Goal: Answer question/provide support: Share knowledge or assist other users

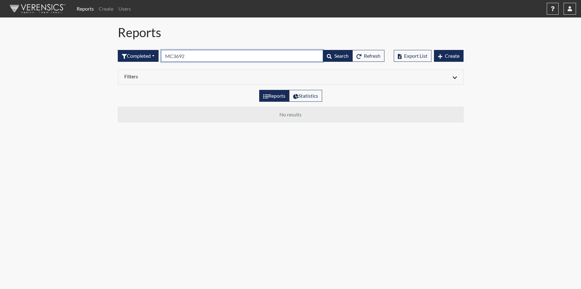
click at [197, 57] on input "MC3692" at bounding box center [242, 56] width 162 height 12
type input "M"
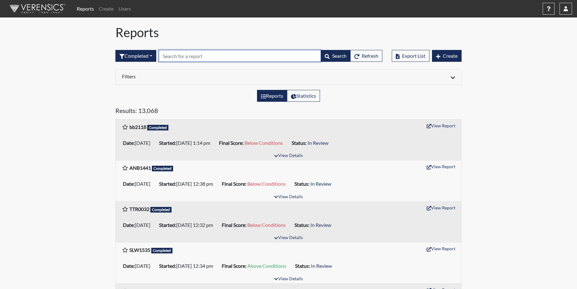
paste input "CG9964"
type input "CG9964"
click at [178, 103] on div "Reports Statistics" at bounding box center [288, 98] width 355 height 17
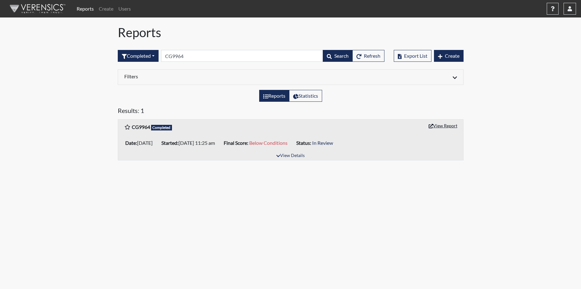
click at [442, 125] on button "View Report" at bounding box center [443, 126] width 34 height 10
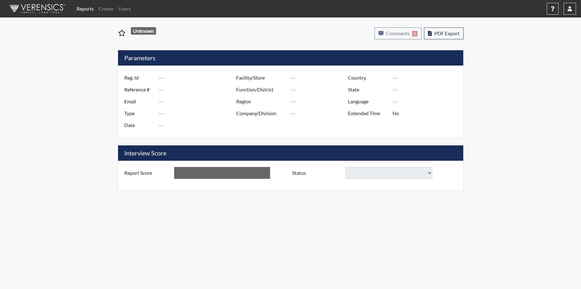
type input "CG9964"
type input "51359"
type input "---"
type input "Corrections Pre-Employment"
type input "Sep 18, 2025"
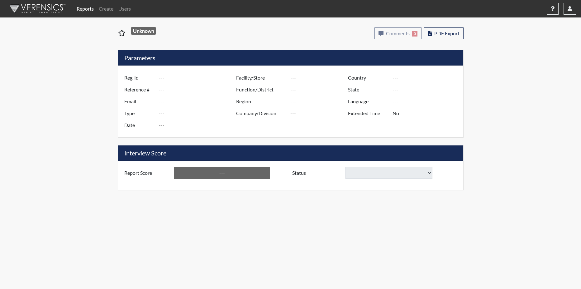
type input "GD&CP*"
type input "[GEOGRAPHIC_DATA]"
type input "[US_STATE]"
type input "English"
type input "Below Conditions"
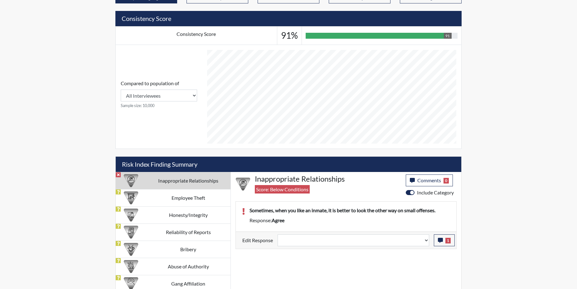
scroll to position [225, 0]
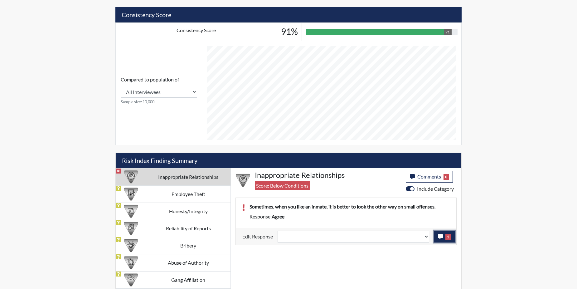
click at [438, 235] on icon "button" at bounding box center [440, 236] width 5 height 5
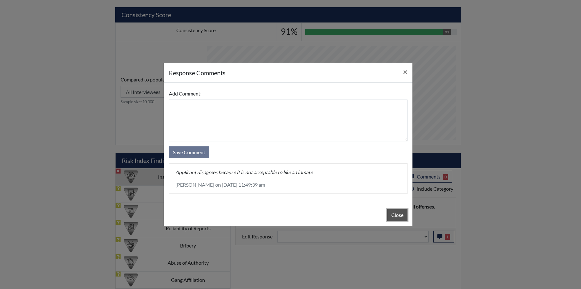
click at [398, 215] on button "Close" at bounding box center [397, 215] width 20 height 12
click at [398, 215] on div "Close" at bounding box center [288, 215] width 249 height 22
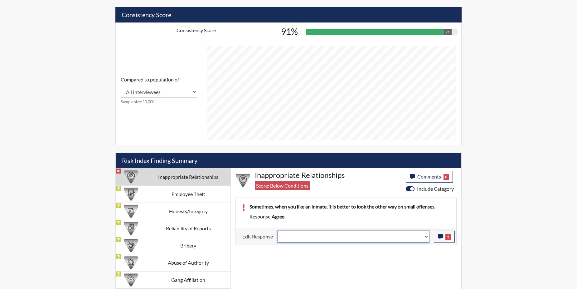
click at [427, 235] on select "Question is not relevant. Results will be updated. Reasonable explanation provi…" at bounding box center [352, 236] width 151 height 12
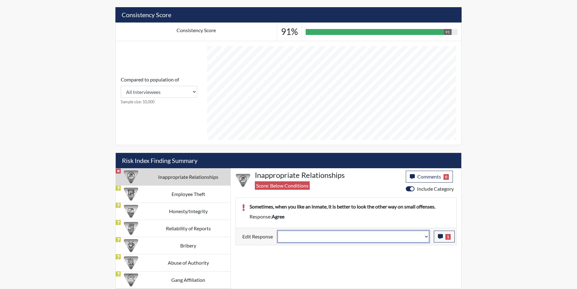
click at [427, 235] on select "Question is not relevant. Results will be updated. Reasonable explanation provi…" at bounding box center [352, 236] width 151 height 12
click at [424, 236] on select "Question is not relevant. Results will be updated. Reasonable explanation provi…" at bounding box center [352, 236] width 151 height 12
select select "reasonable-explanation-provided"
click at [278, 230] on select "Question is not relevant. Results will be updated. Reasonable explanation provi…" at bounding box center [352, 236] width 151 height 12
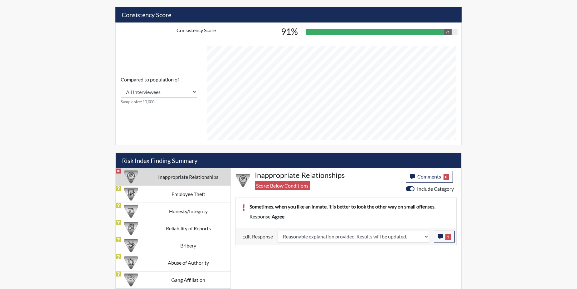
click at [407, 257] on div "Inappropriate Relationships Score: Below Conditions Comments 0 category Comment…" at bounding box center [346, 228] width 230 height 120
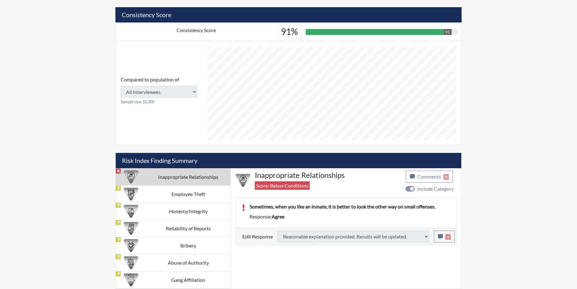
type input "Above Conditions"
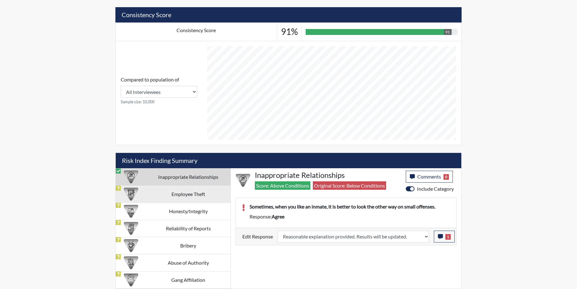
scroll to position [103, 259]
click at [202, 195] on td "Employee Theft" at bounding box center [188, 193] width 84 height 17
select select
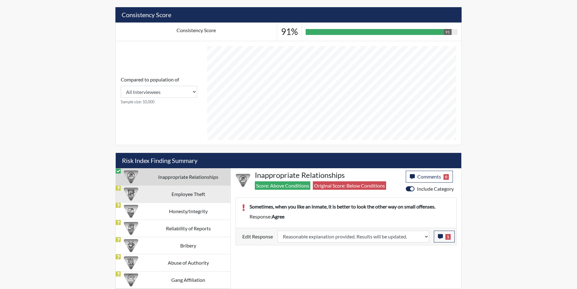
select select
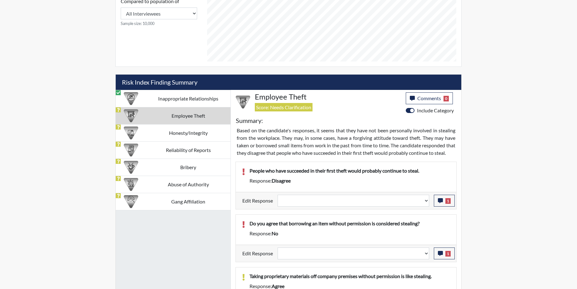
scroll to position [318, 0]
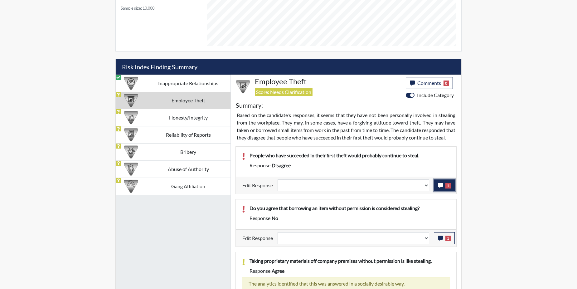
click at [438, 188] on icon "button" at bounding box center [440, 185] width 5 height 5
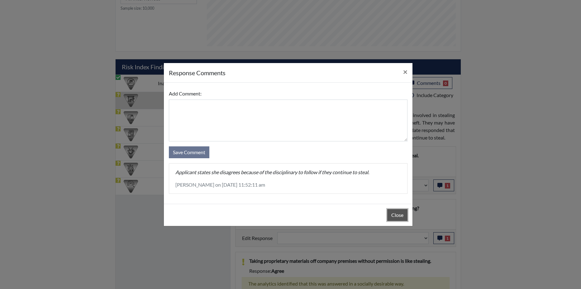
click at [399, 215] on button "Close" at bounding box center [397, 215] width 20 height 12
click at [399, 215] on div "Close" at bounding box center [288, 215] width 249 height 22
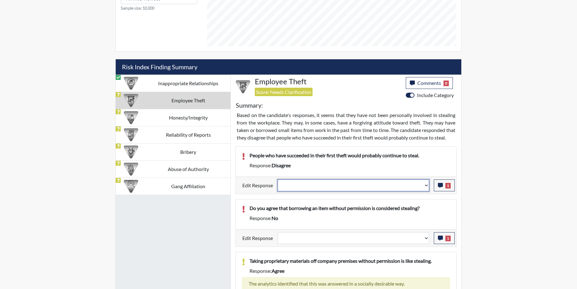
click at [427, 191] on select "Question is not relevant. Results will be updated. Reasonable explanation provi…" at bounding box center [352, 185] width 151 height 12
click at [426, 191] on select "Question is not relevant. Results will be updated. Reasonable explanation provi…" at bounding box center [352, 185] width 151 height 12
select select "reasonable-explanation-provided"
click at [278, 186] on select "Question is not relevant. Results will be updated. Reasonable explanation provi…" at bounding box center [352, 185] width 151 height 12
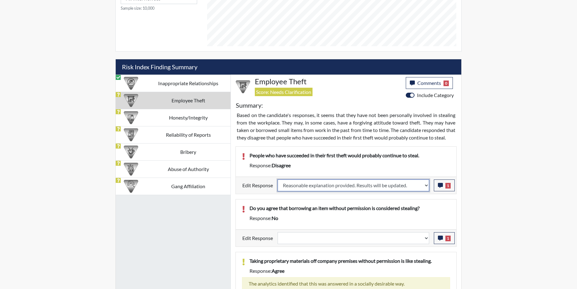
select select
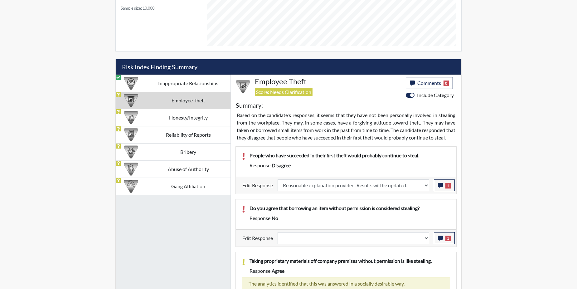
select select
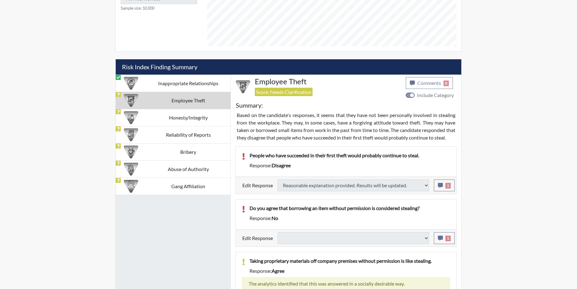
select select
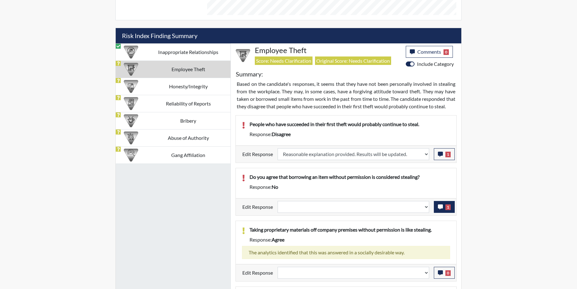
scroll to position [103, 259]
click at [444, 213] on button "1" at bounding box center [444, 207] width 21 height 12
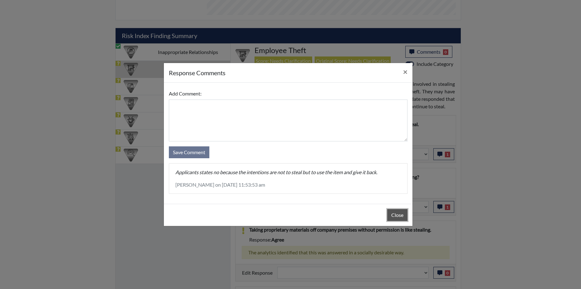
click at [399, 214] on button "Close" at bounding box center [397, 215] width 20 height 12
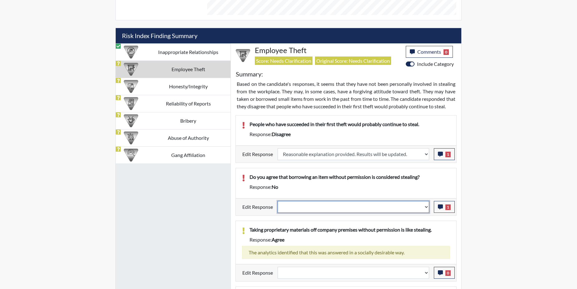
click at [426, 213] on select "Question is not relevant. Results will be updated. Reasonable explanation provi…" at bounding box center [352, 207] width 151 height 12
select select "reasonable-explanation-provided"
click at [278, 208] on select "Question is not relevant. Results will be updated. Reasonable explanation provi…" at bounding box center [352, 207] width 151 height 12
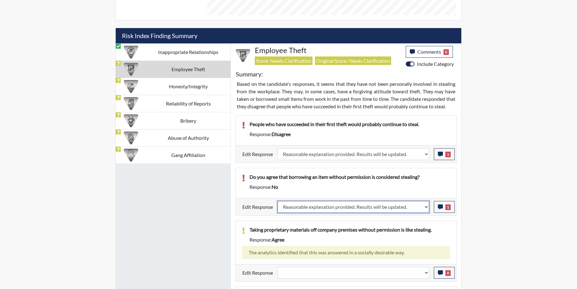
select select
click at [415, 233] on p "Taking proprietary materials off company premises without permission is like st…" at bounding box center [349, 229] width 200 height 7
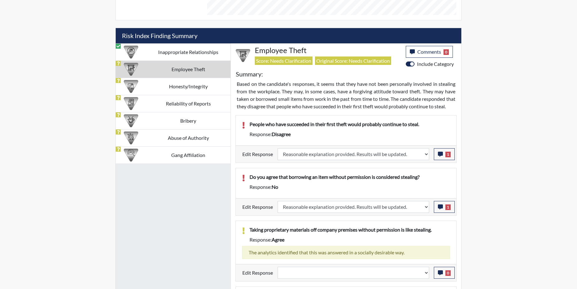
select select
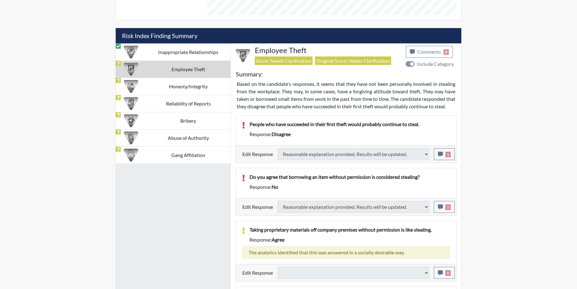
select select
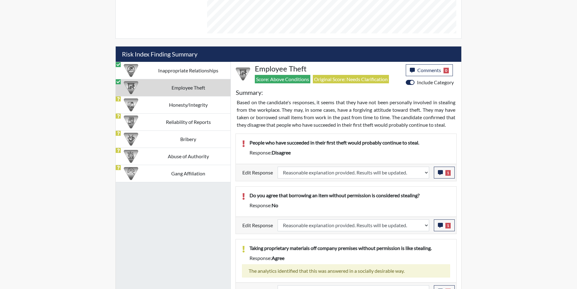
scroll to position [329, 0]
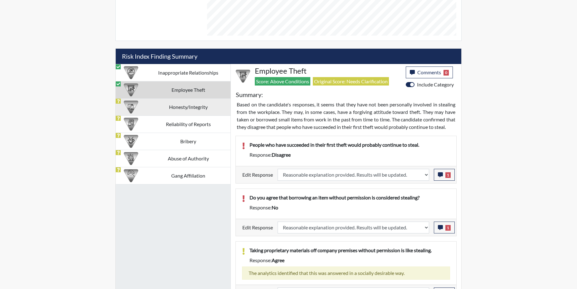
click at [198, 105] on td "Honesty/Integrity" at bounding box center [188, 106] width 84 height 17
select select
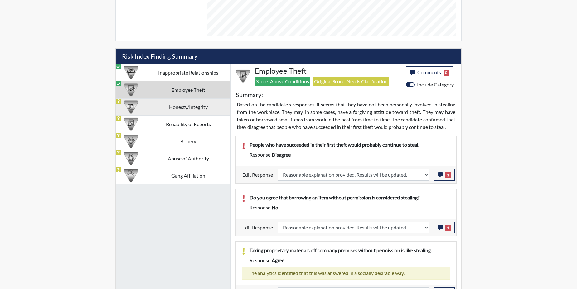
select select
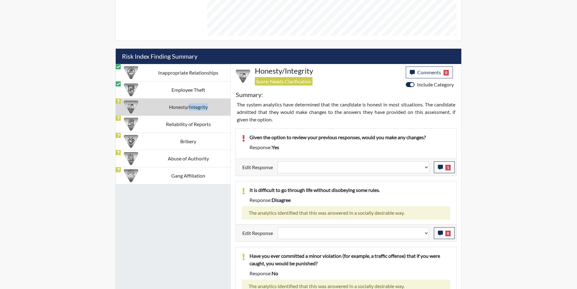
click at [198, 105] on td "Honesty/Integrity" at bounding box center [188, 106] width 84 height 17
click at [440, 168] on icon "button" at bounding box center [440, 167] width 5 height 5
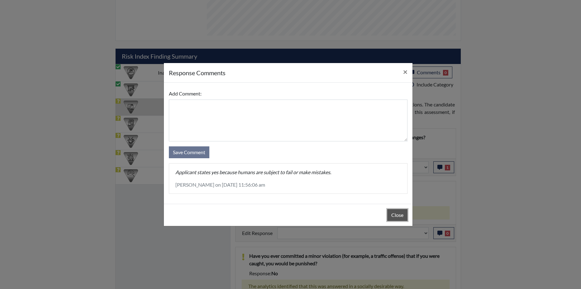
click at [395, 217] on button "Close" at bounding box center [397, 215] width 20 height 12
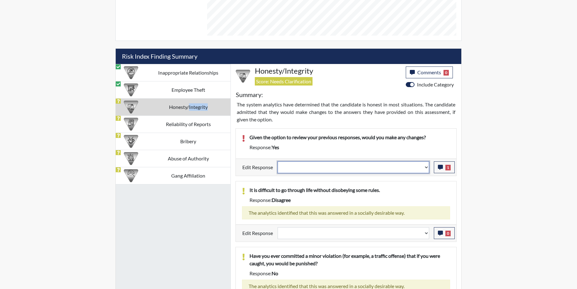
click at [424, 168] on select "Question is not relevant. Results will be updated. Reasonable explanation provi…" at bounding box center [352, 167] width 151 height 12
select select "reasonable-explanation-provided"
click at [278, 161] on select "Question is not relevant. Results will be updated. Reasonable explanation provi…" at bounding box center [352, 167] width 151 height 12
select select
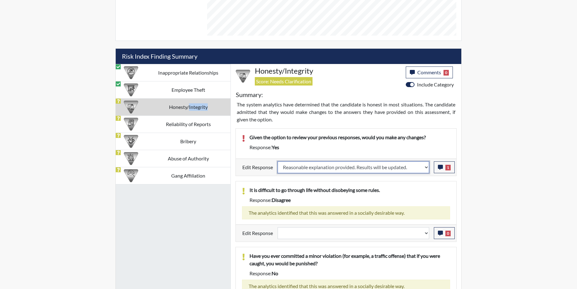
select select
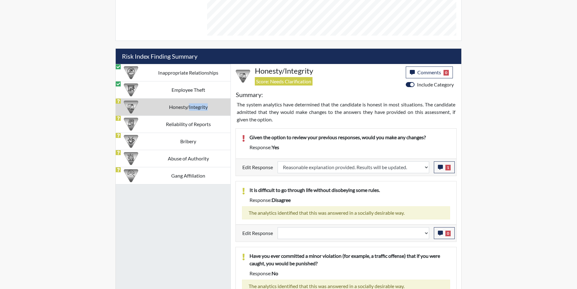
select select
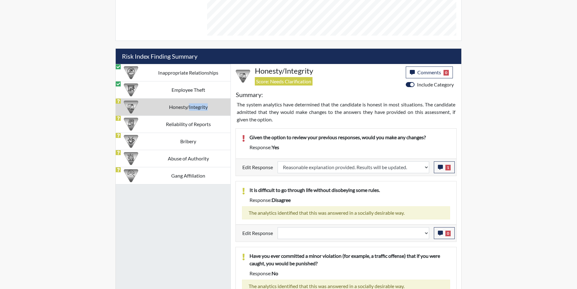
select select
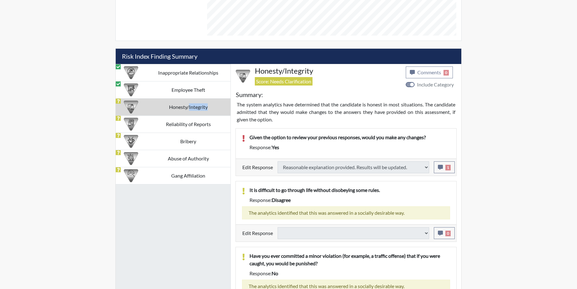
select select
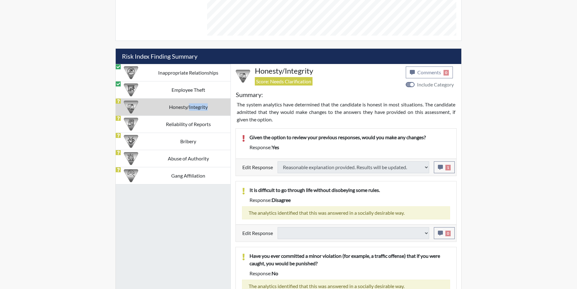
select select
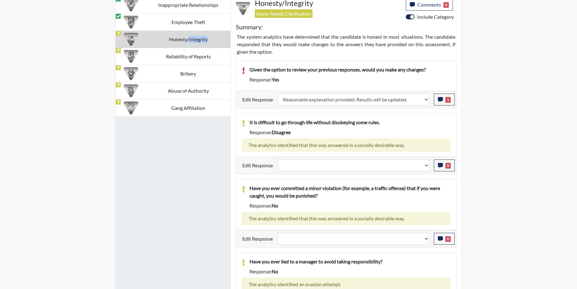
scroll to position [318, 0]
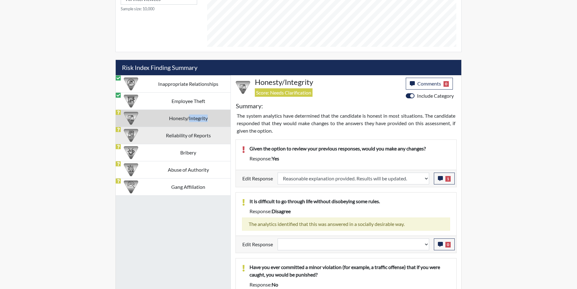
click at [158, 135] on td "Reliability of Reports" at bounding box center [188, 135] width 84 height 17
select select
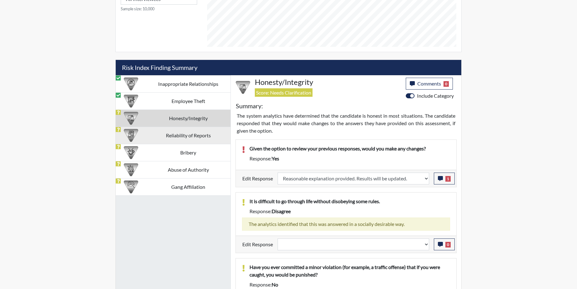
select select
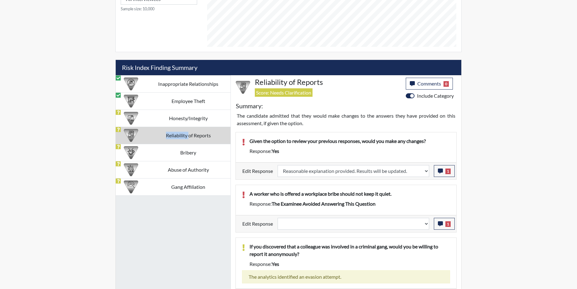
click at [158, 135] on td "Reliability of Reports" at bounding box center [188, 135] width 84 height 17
click at [440, 227] on button "1" at bounding box center [444, 224] width 21 height 12
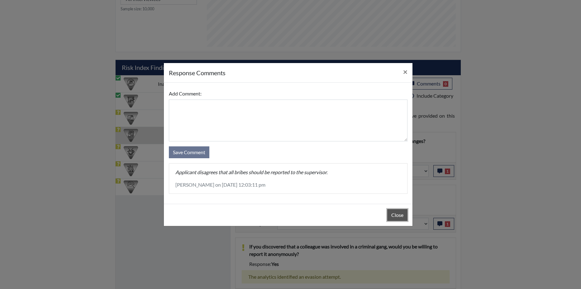
click at [399, 216] on button "Close" at bounding box center [397, 215] width 20 height 12
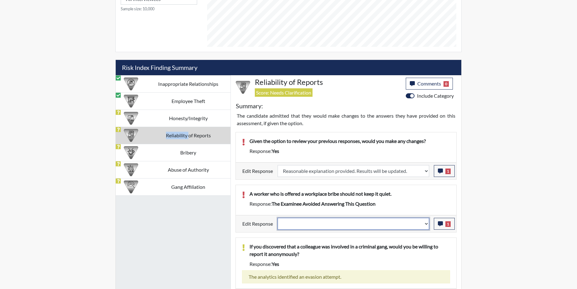
click at [427, 223] on select "Question is not relevant. Results will be updated. Reasonable explanation provi…" at bounding box center [352, 224] width 151 height 12
select select "reasonable-explanation-provided"
click at [278, 218] on select "Question is not relevant. Results will be updated. Reasonable explanation provi…" at bounding box center [352, 224] width 151 height 12
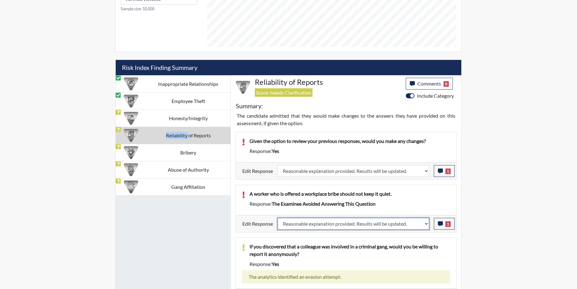
select select
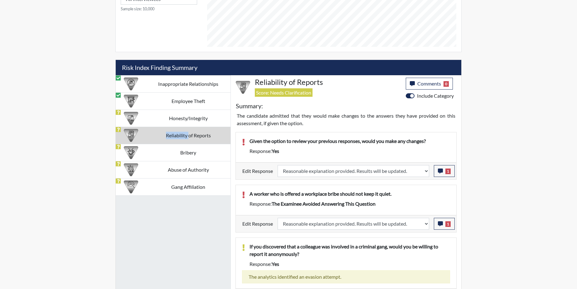
select select
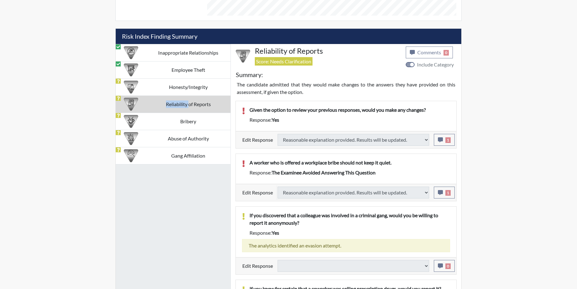
select select
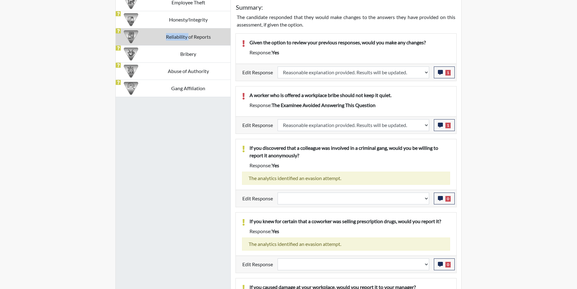
scroll to position [404, 0]
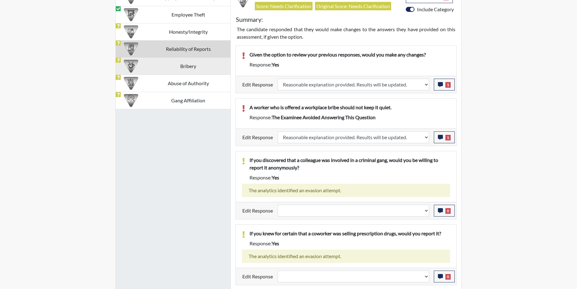
click at [148, 66] on td "Bribery" at bounding box center [188, 65] width 84 height 17
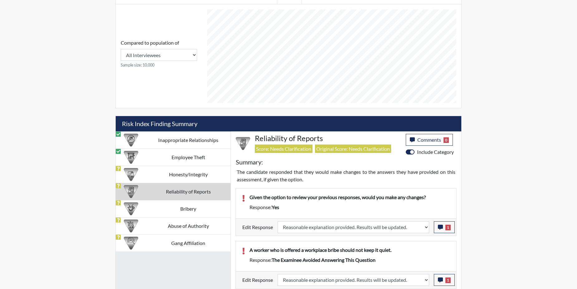
select select
select select "reasonable-explanation-provided"
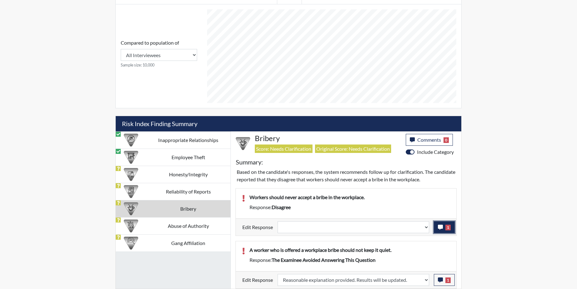
click at [442, 229] on icon "button" at bounding box center [440, 226] width 5 height 5
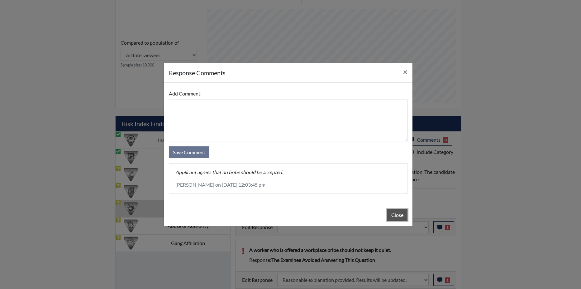
click at [399, 215] on button "Close" at bounding box center [397, 215] width 20 height 12
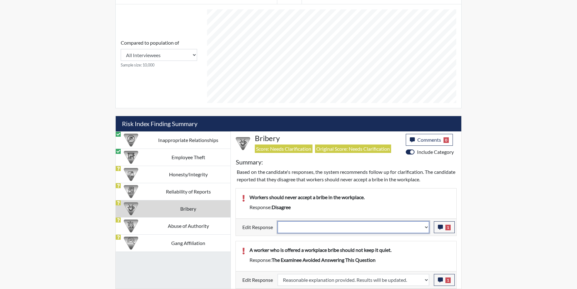
click at [427, 227] on select "Question is not relevant. Results will be updated. Reasonable explanation provi…" at bounding box center [352, 227] width 151 height 12
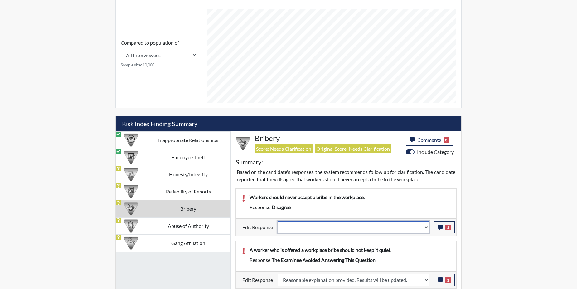
click at [427, 227] on select "Question is not relevant. Results will be updated. Reasonable explanation provi…" at bounding box center [352, 227] width 151 height 12
click at [426, 226] on select "Question is not relevant. Results will be updated. Reasonable explanation provi…" at bounding box center [352, 227] width 151 height 12
select select "reasonable-explanation-provided"
click at [278, 221] on select "Question is not relevant. Results will be updated. Reasonable explanation provi…" at bounding box center [352, 227] width 151 height 12
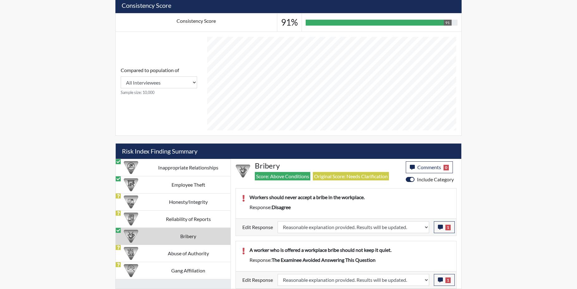
scroll to position [103, 259]
click at [153, 253] on td "Abuse of Authority" at bounding box center [188, 252] width 84 height 17
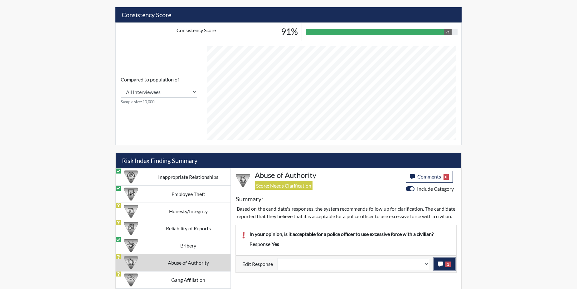
click at [440, 266] on icon "button" at bounding box center [440, 263] width 5 height 5
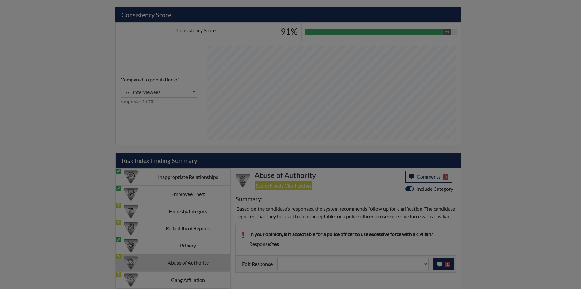
click at [440, 270] on div at bounding box center [290, 144] width 581 height 289
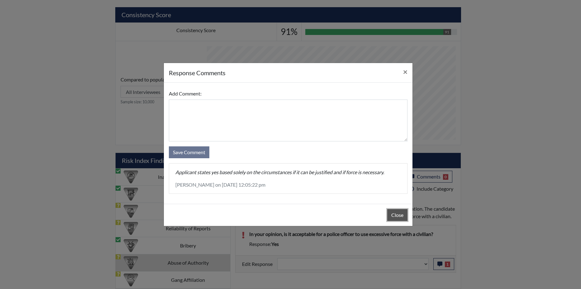
click at [395, 215] on button "Close" at bounding box center [397, 215] width 20 height 12
click at [395, 215] on div "Close" at bounding box center [288, 215] width 249 height 22
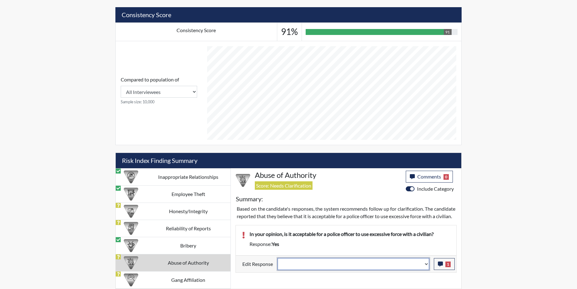
click at [425, 270] on select "Question is not relevant. Results will be updated. Reasonable explanation provi…" at bounding box center [352, 264] width 151 height 12
select select "reasonable-explanation-provided"
click at [278, 265] on select "Question is not relevant. Results will be updated. Reasonable explanation provi…" at bounding box center [352, 264] width 151 height 12
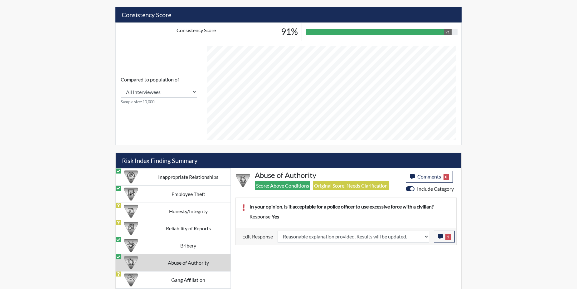
scroll to position [103, 259]
click at [160, 278] on td "Gang Affiliation" at bounding box center [188, 279] width 84 height 17
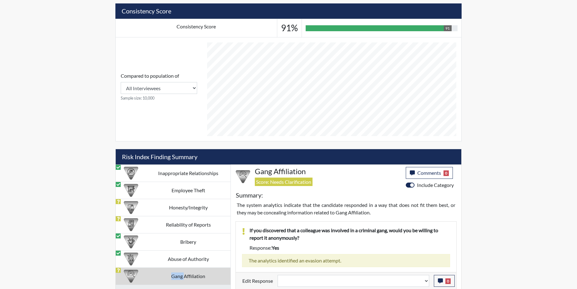
scroll to position [229, 0]
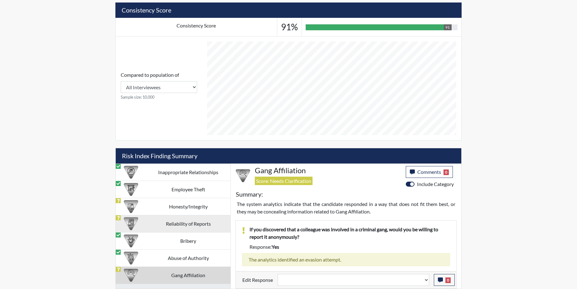
click at [181, 221] on td "Reliability of Reports" at bounding box center [188, 223] width 84 height 17
select select
select select "reasonable-explanation-provided"
select select
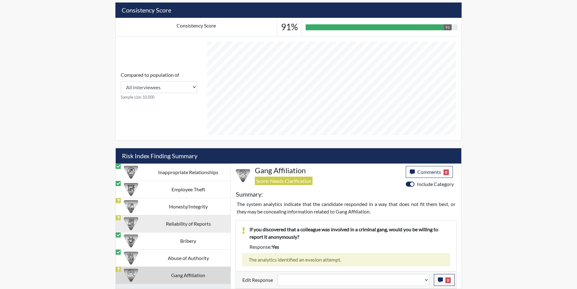
select select
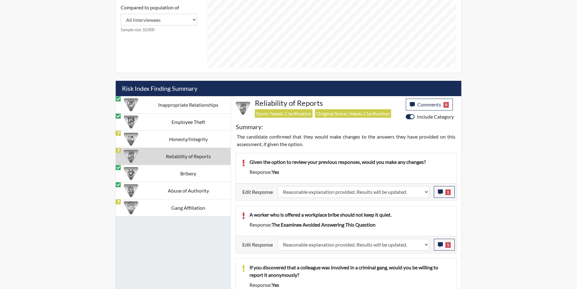
scroll to position [279, 0]
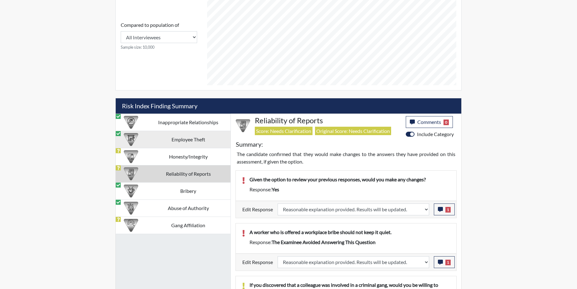
click at [174, 138] on td "Employee Theft" at bounding box center [188, 139] width 84 height 17
select select "reasonable-explanation-provided"
select select
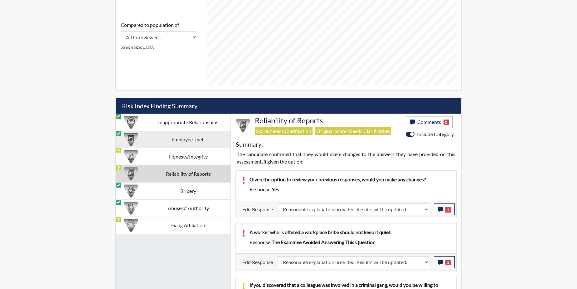
select select
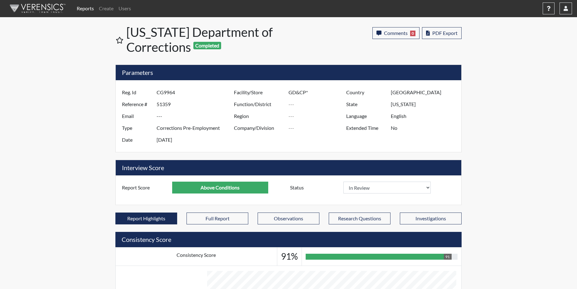
scroll to position [0, 0]
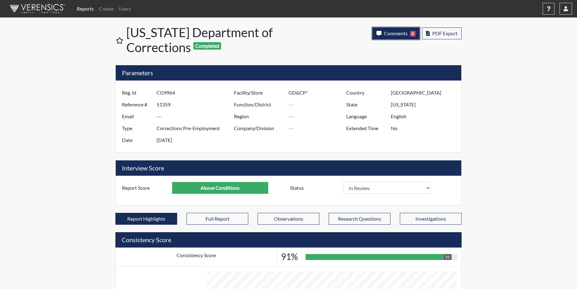
click at [393, 28] on button "Comments 0" at bounding box center [395, 33] width 47 height 12
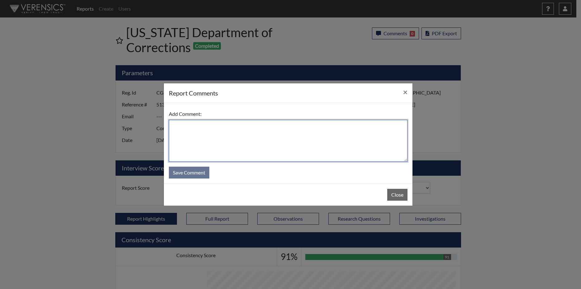
click at [223, 142] on textarea at bounding box center [288, 141] width 239 height 42
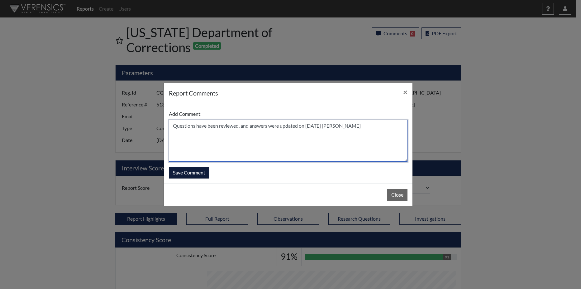
type textarea "Questions have been reviewed, and answers were updated on 9/18/25 N. Brown"
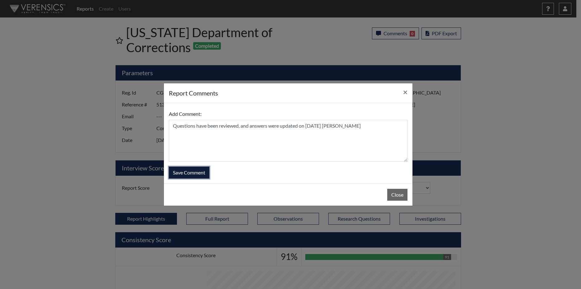
click at [187, 169] on button "Save Comment" at bounding box center [189, 172] width 41 height 12
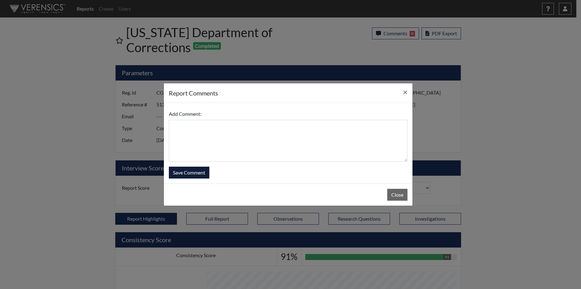
select select
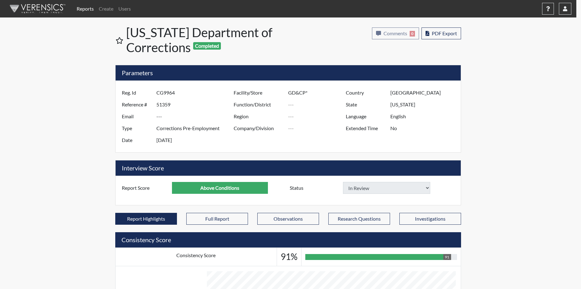
select select
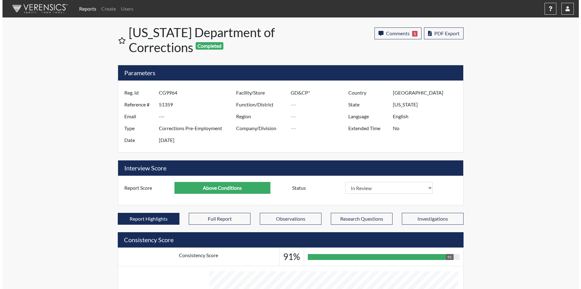
scroll to position [103, 259]
click at [83, 9] on link "Reports" at bounding box center [85, 8] width 22 height 12
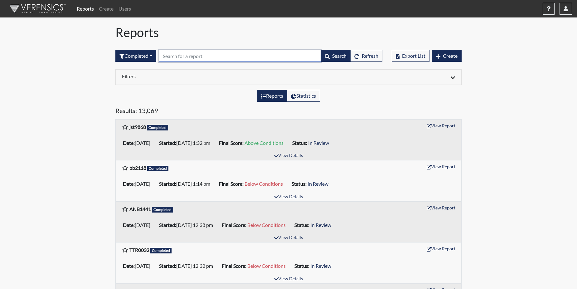
click at [179, 57] on input "text" at bounding box center [240, 56] width 162 height 12
paste input "YIID9477"
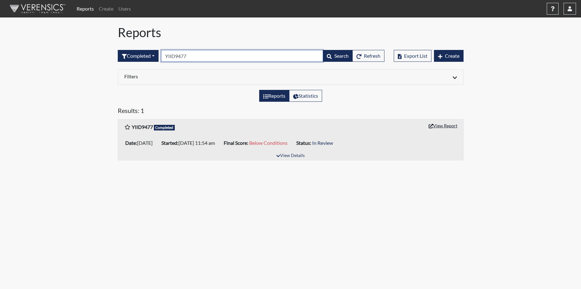
type input "YIID9477"
click at [442, 127] on button "View Report" at bounding box center [443, 126] width 34 height 10
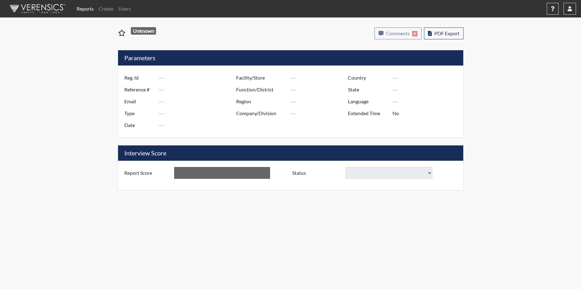
type input "YIID9477"
type input "51362"
type input "---"
type input "Corrections Pre-Employment"
type input "[DATE]"
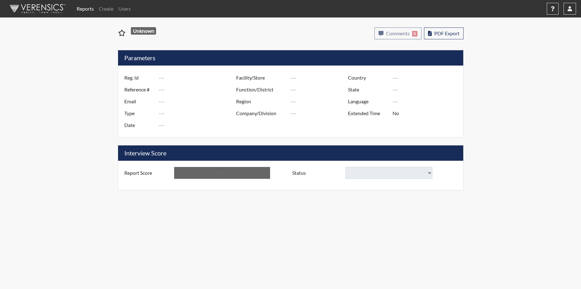
type input "GD&CP SMU*+"
type input "[GEOGRAPHIC_DATA]"
type input "[US_STATE]"
type input "English"
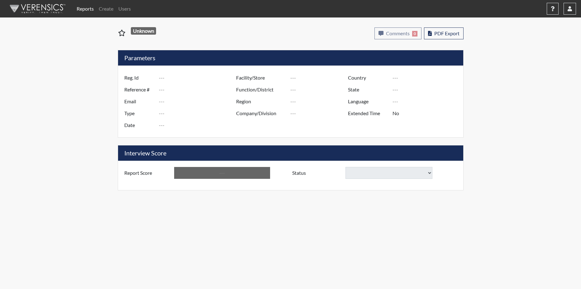
type input "Below Conditions"
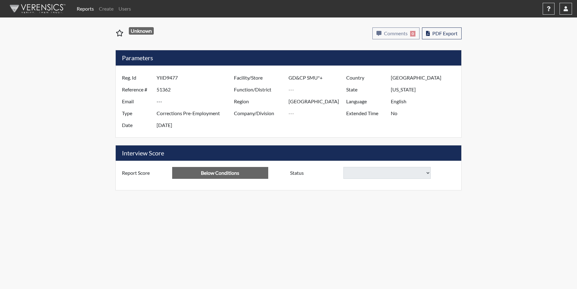
select select
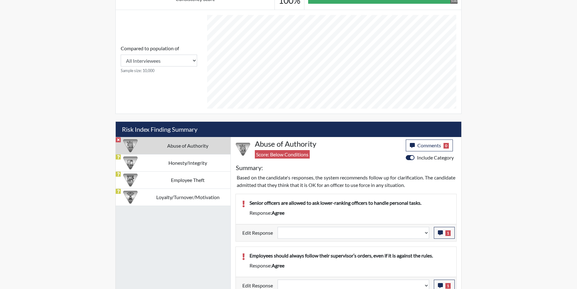
scroll to position [281, 0]
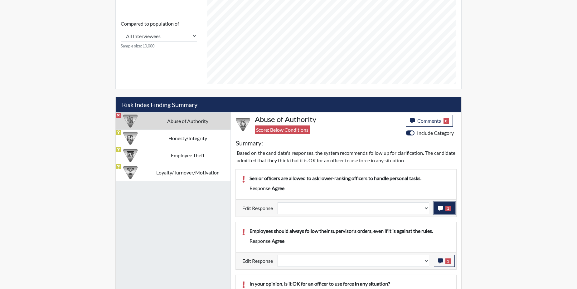
click at [439, 206] on icon "button" at bounding box center [440, 207] width 5 height 5
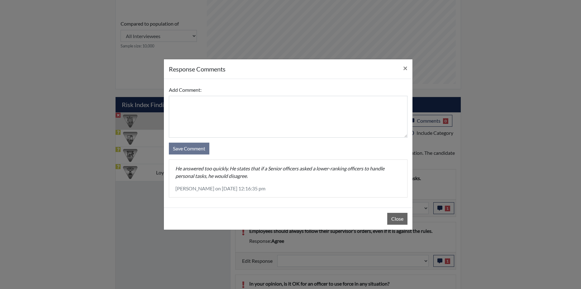
select select
click at [394, 219] on button "Close" at bounding box center [397, 219] width 20 height 12
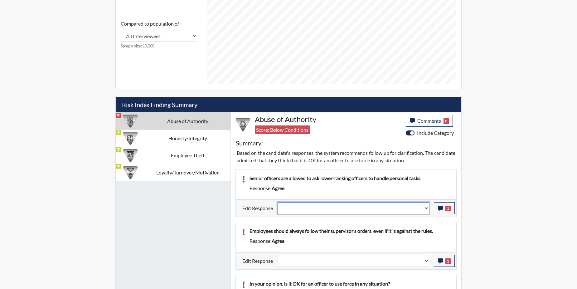
click at [426, 208] on select "Question is not relevant. Results will be updated. Reasonable explanation provi…" at bounding box center [352, 208] width 151 height 12
select select "reasonable-explanation-provided"
click at [278, 202] on select "Question is not relevant. Results will be updated. Reasonable explanation provi…" at bounding box center [352, 208] width 151 height 12
select select
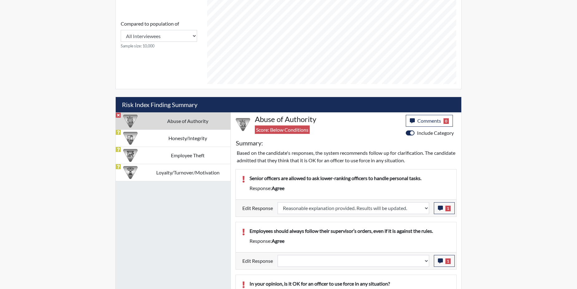
click at [414, 228] on p "Employees should always follow their supervisor’s orders, even if it is against…" at bounding box center [349, 230] width 200 height 7
select select
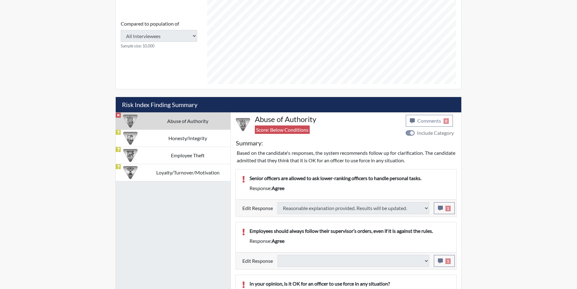
type input "Above Conditions"
select select
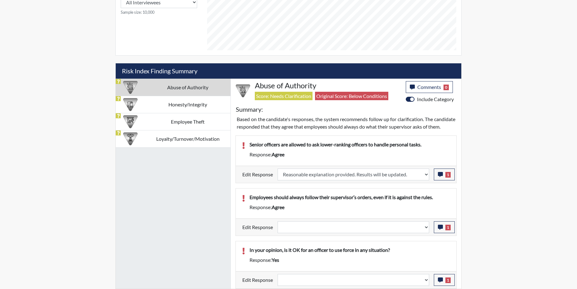
scroll to position [322, 0]
click at [444, 227] on button "1" at bounding box center [444, 227] width 21 height 12
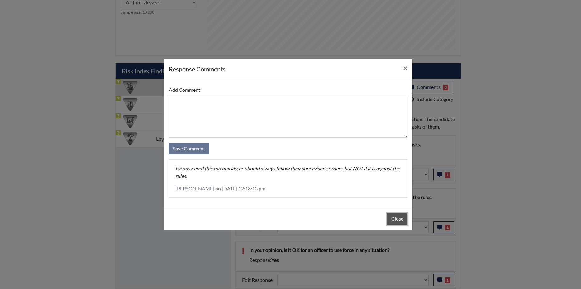
click at [397, 220] on button "Close" at bounding box center [397, 219] width 20 height 12
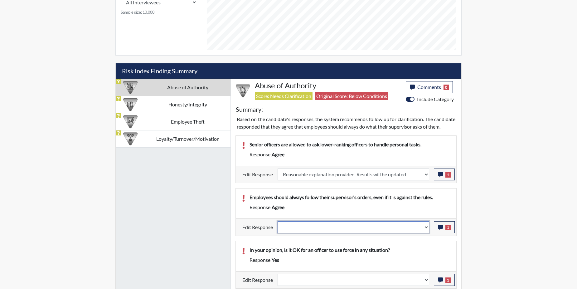
click at [425, 228] on select "Question is not relevant. Results will be updated. Reasonable explanation provi…" at bounding box center [352, 227] width 151 height 12
select select "reasonable-explanation-provided"
click at [278, 221] on select "Question is not relevant. Results will be updated. Reasonable explanation provi…" at bounding box center [352, 227] width 151 height 12
click at [439, 281] on icon "button" at bounding box center [440, 279] width 5 height 5
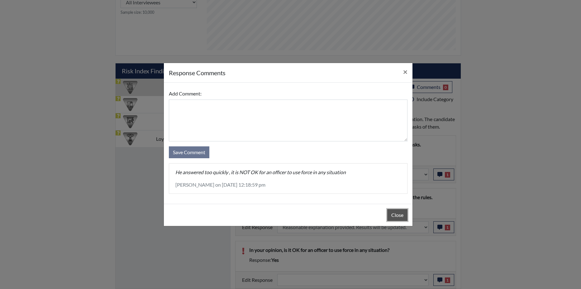
click at [390, 211] on button "Close" at bounding box center [397, 215] width 20 height 12
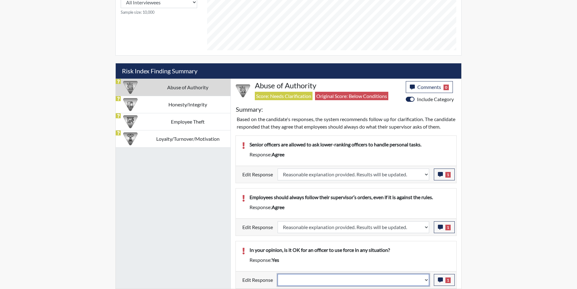
click at [426, 278] on select "Question is not relevant. Results will be updated. Reasonable explanation provi…" at bounding box center [352, 280] width 151 height 12
select select "reasonable-explanation-provided"
click at [278, 274] on select "Question is not relevant. Results will be updated. Reasonable explanation provi…" at bounding box center [352, 280] width 151 height 12
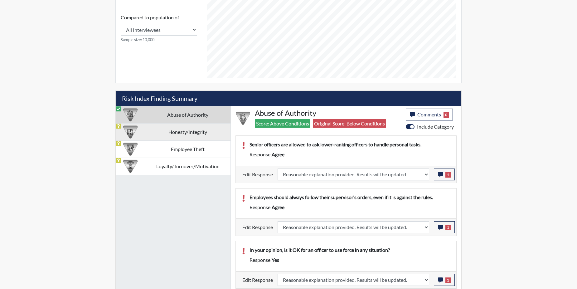
click at [171, 129] on td "Honesty/Integrity" at bounding box center [187, 131] width 85 height 17
select select
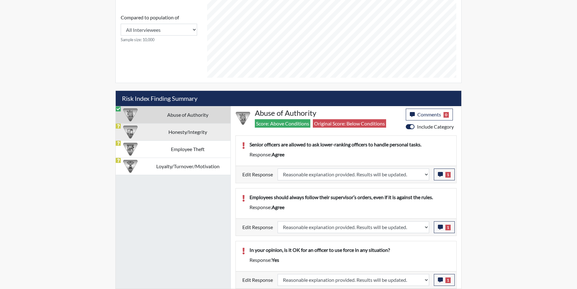
select select
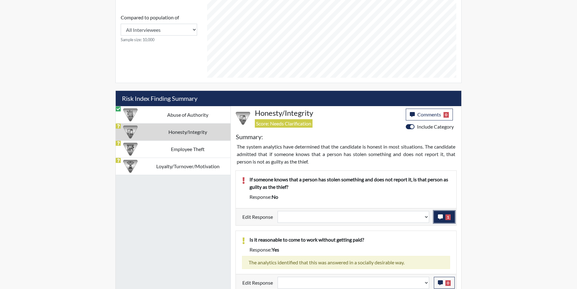
click at [442, 218] on icon "button" at bounding box center [440, 216] width 5 height 5
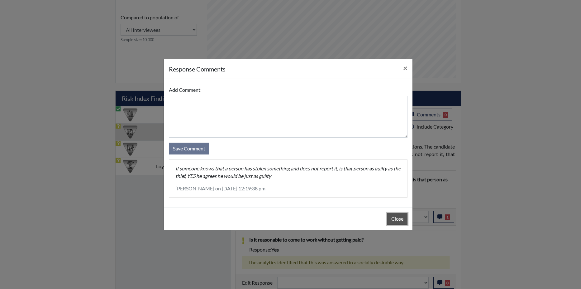
click at [391, 216] on button "Close" at bounding box center [397, 219] width 20 height 12
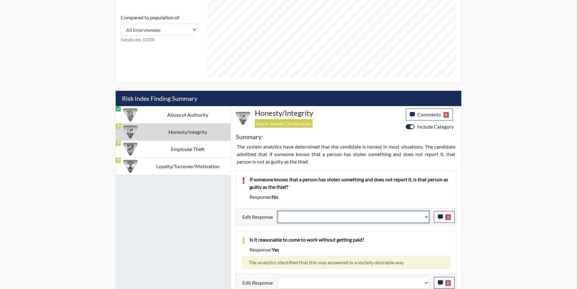
click at [428, 217] on select "Question is not relevant. Results will be updated. Reasonable explanation provi…" at bounding box center [352, 217] width 151 height 12
click at [427, 217] on select "Question is not relevant. Results will be updated. Reasonable explanation provi…" at bounding box center [352, 217] width 151 height 12
select select "reasonable-explanation-provided"
click at [278, 211] on select "Question is not relevant. Results will be updated. Reasonable explanation provi…" at bounding box center [352, 217] width 151 height 12
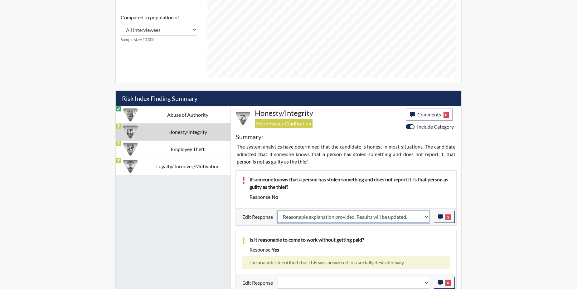
select select
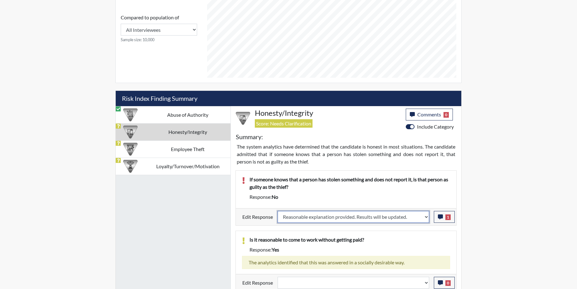
select select
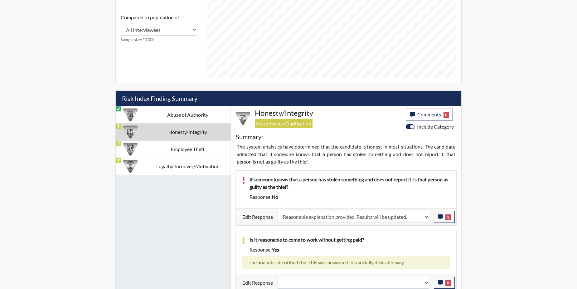
select select
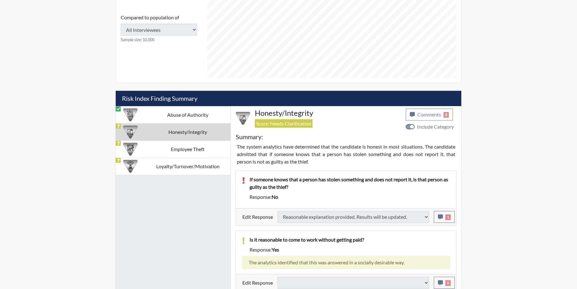
select select
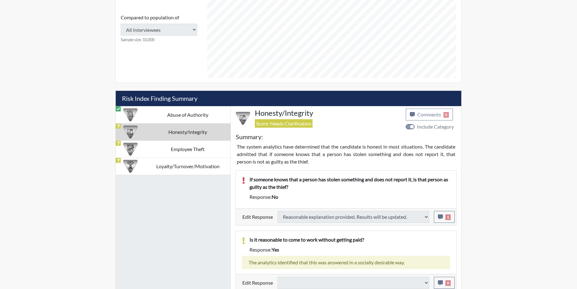
select select
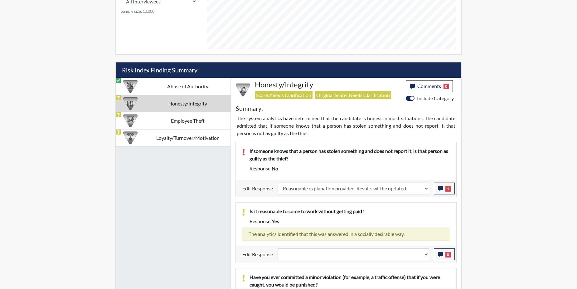
scroll to position [314, 0]
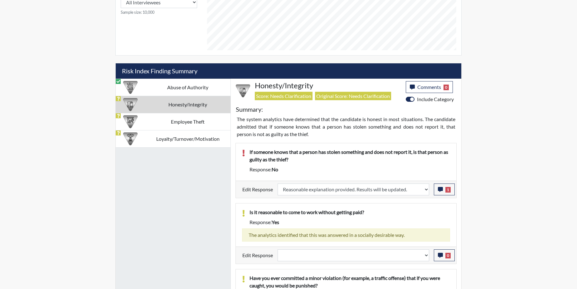
click at [173, 102] on td "Honesty/Integrity" at bounding box center [187, 104] width 85 height 17
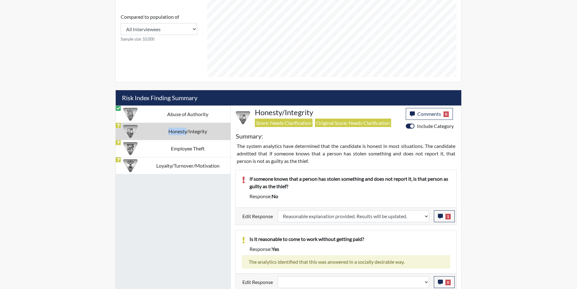
scroll to position [283, 0]
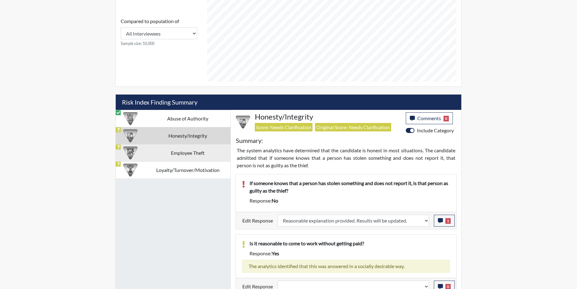
click at [157, 151] on td "Employee Theft" at bounding box center [187, 152] width 85 height 17
select select
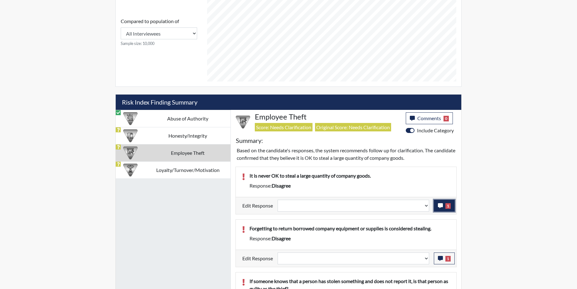
click at [439, 206] on icon "button" at bounding box center [440, 205] width 5 height 5
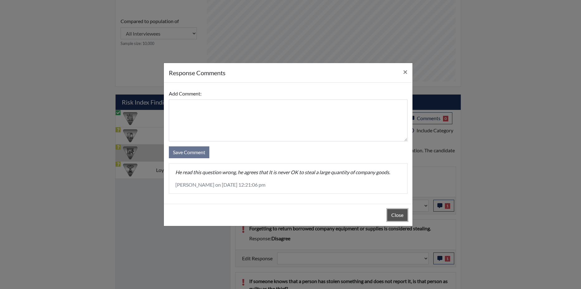
click at [400, 215] on button "Close" at bounding box center [397, 215] width 20 height 12
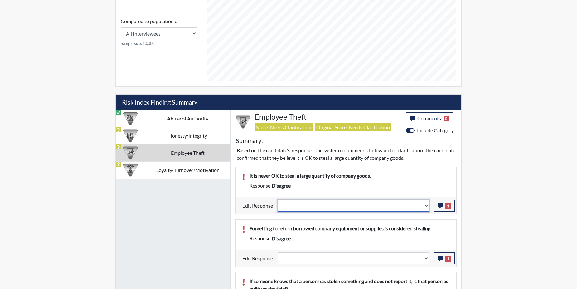
click at [427, 205] on select "Question is not relevant. Results will be updated. Reasonable explanation provi…" at bounding box center [352, 205] width 151 height 12
select select "reasonable-explanation-provided"
click at [278, 199] on select "Question is not relevant. Results will be updated. Reasonable explanation provi…" at bounding box center [352, 205] width 151 height 12
select select
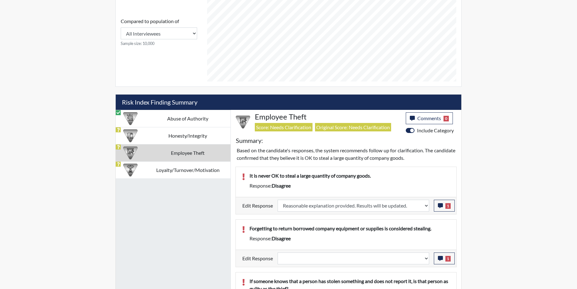
select select
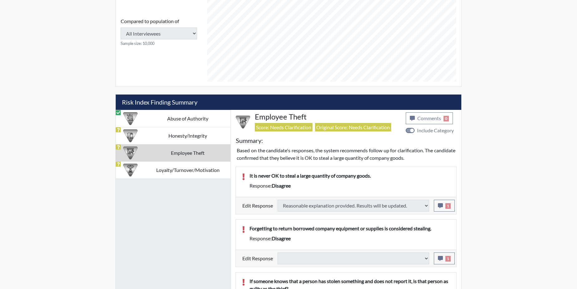
select select
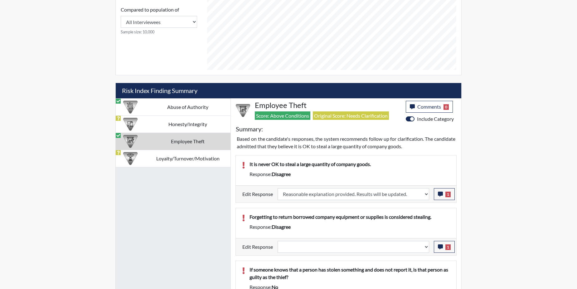
scroll to position [314, 0]
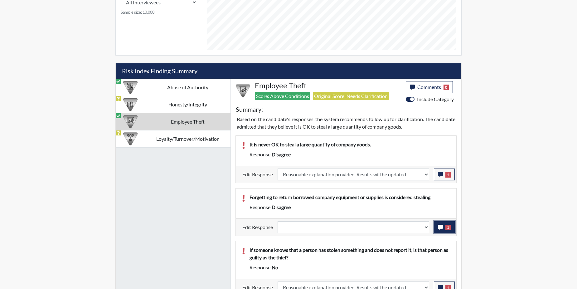
click at [442, 228] on icon "button" at bounding box center [440, 226] width 5 height 5
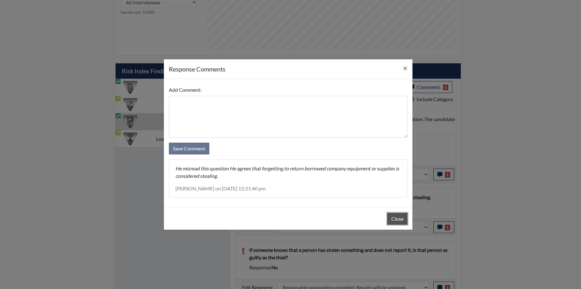
click at [396, 218] on button "Close" at bounding box center [397, 219] width 20 height 12
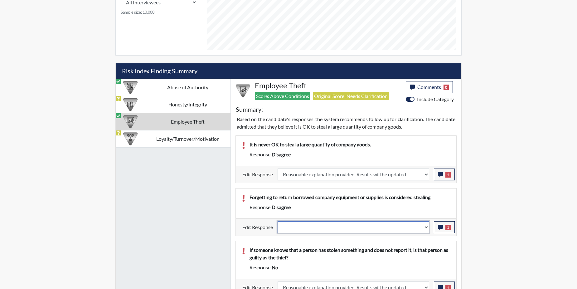
click at [426, 226] on select "Question is not relevant. Results will be updated. Reasonable explanation provi…" at bounding box center [352, 227] width 151 height 12
click at [425, 227] on select "Question is not relevant. Results will be updated. Reasonable explanation provi…" at bounding box center [352, 227] width 151 height 12
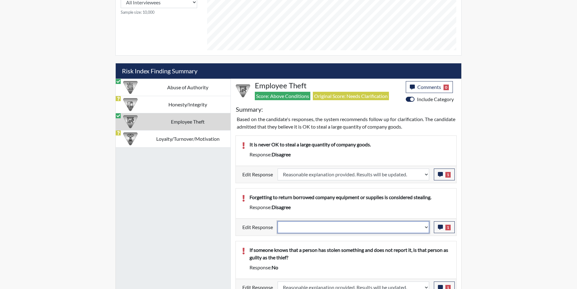
select select "reasonable-explanation-provided"
click at [278, 221] on select "Question is not relevant. Results will be updated. Reasonable explanation provi…" at bounding box center [352, 227] width 151 height 12
click at [414, 245] on div "If someone knows that a person has stolen something and does not report it, is …" at bounding box center [346, 259] width 220 height 37
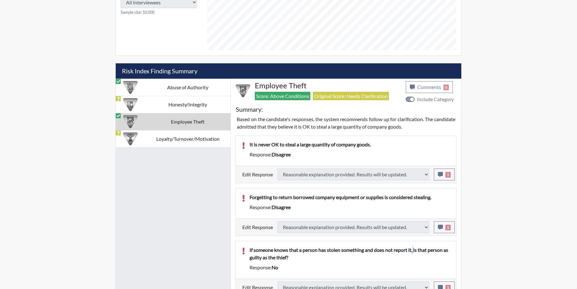
select select
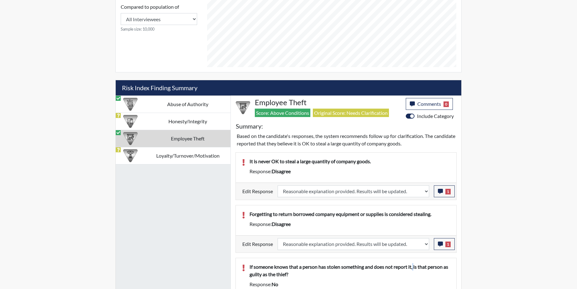
scroll to position [294, 0]
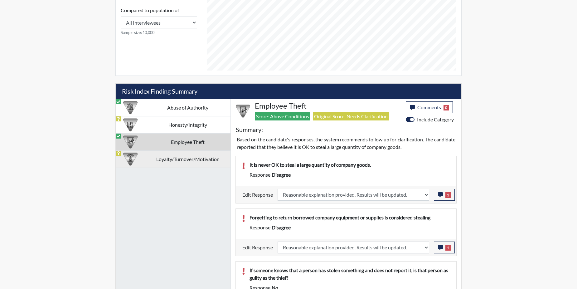
click at [156, 159] on td "Loyalty/Turnover/Motivation" at bounding box center [187, 158] width 85 height 17
select select
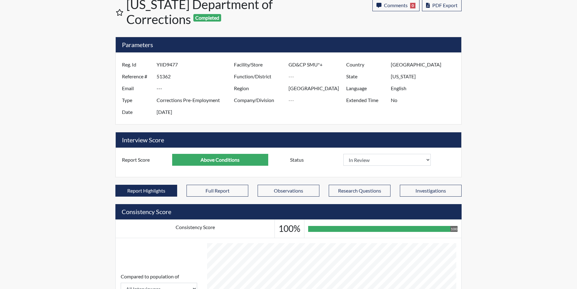
scroll to position [0, 0]
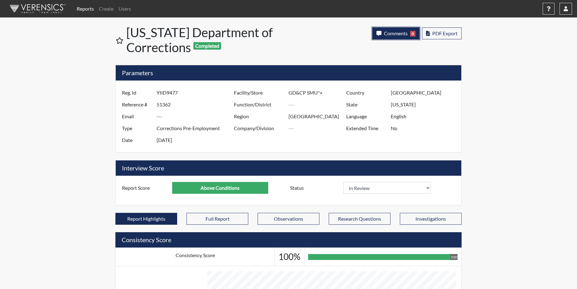
click at [398, 30] on span "Comments" at bounding box center [396, 33] width 24 height 6
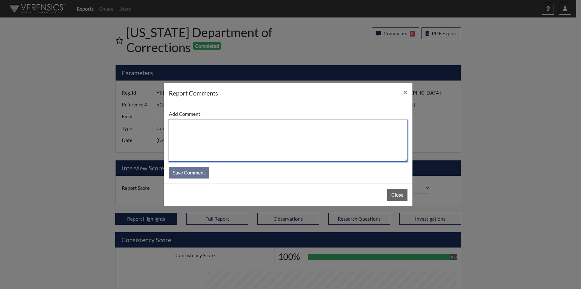
click at [223, 130] on textarea at bounding box center [288, 141] width 239 height 42
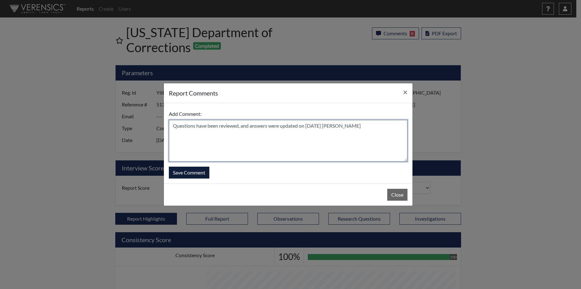
type textarea "Questions have been reviewed, and answers were updated on 9/18/25 N. Brown"
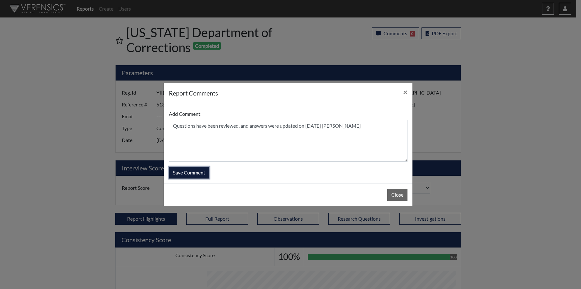
click at [191, 172] on button "Save Comment" at bounding box center [189, 172] width 41 height 12
select select
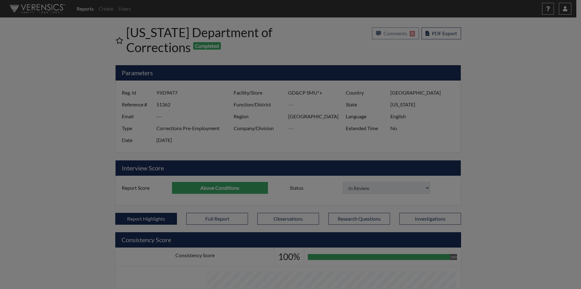
select select
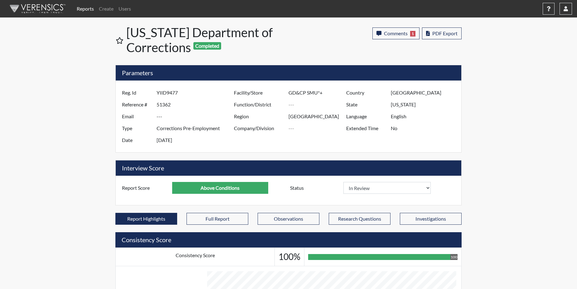
click at [87, 7] on link "Reports" at bounding box center [85, 8] width 22 height 12
